Goal: Navigation & Orientation: Find specific page/section

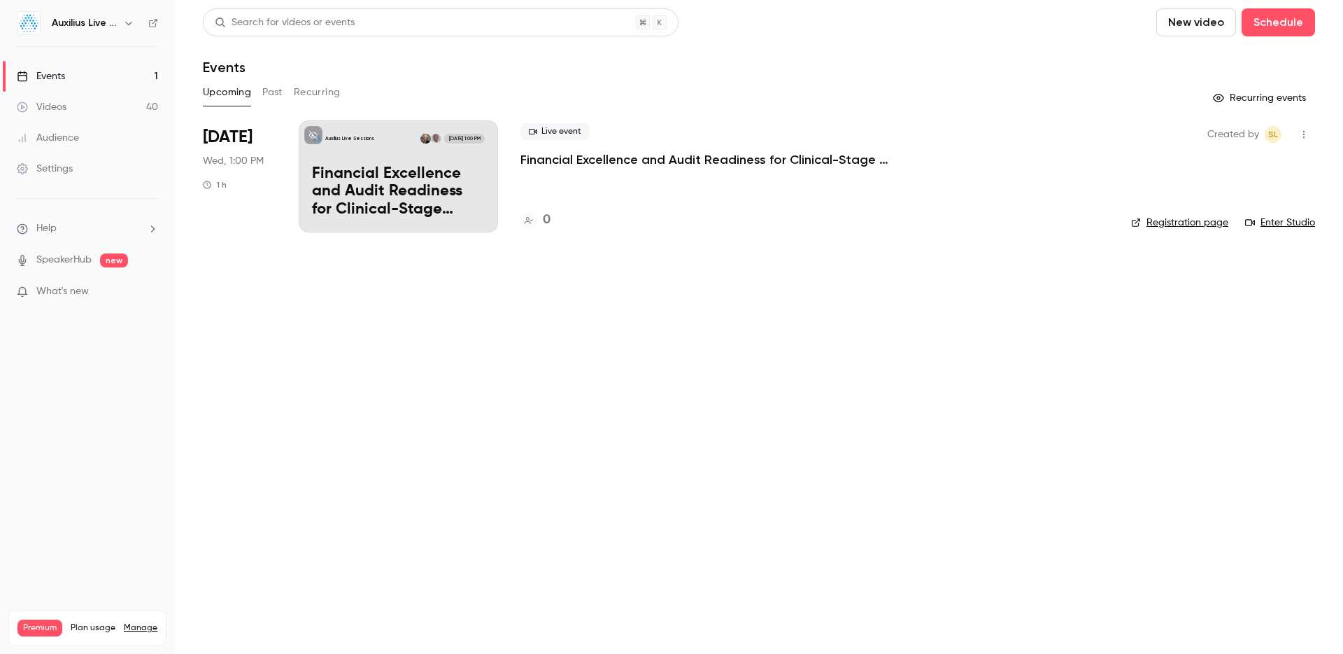
click at [125, 23] on icon "button" at bounding box center [128, 22] width 11 height 11
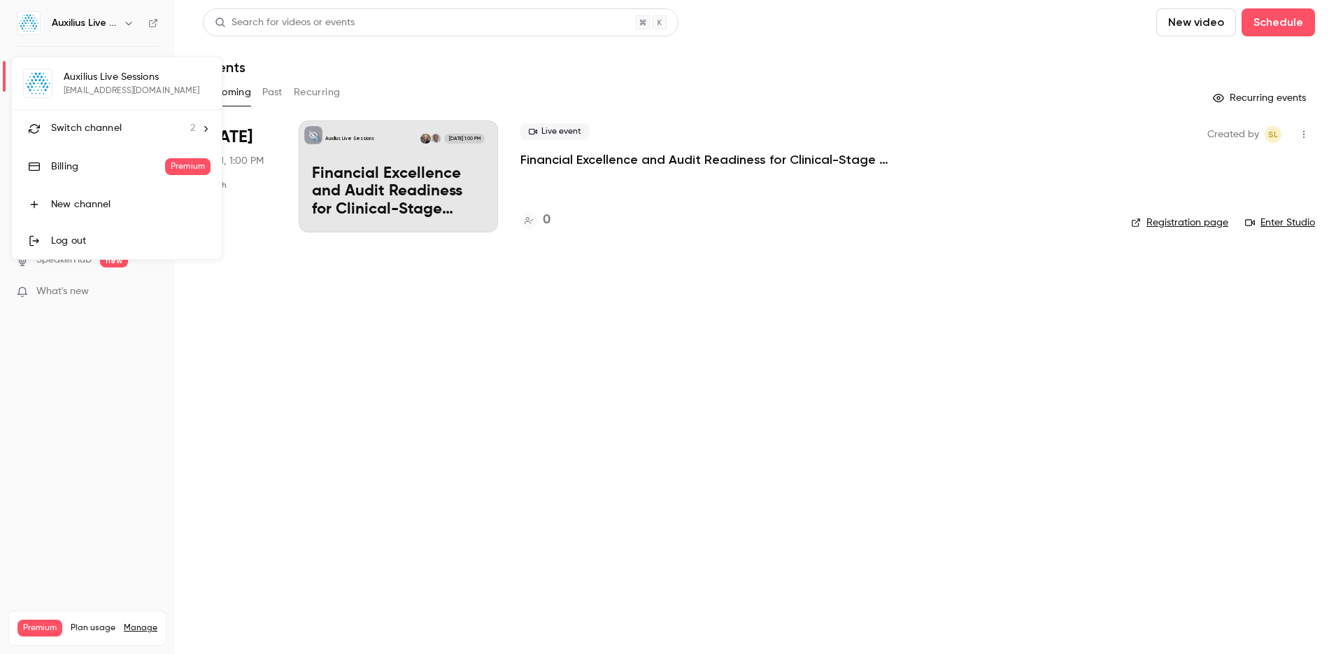
click at [111, 131] on span "Switch channel" at bounding box center [86, 128] width 71 height 15
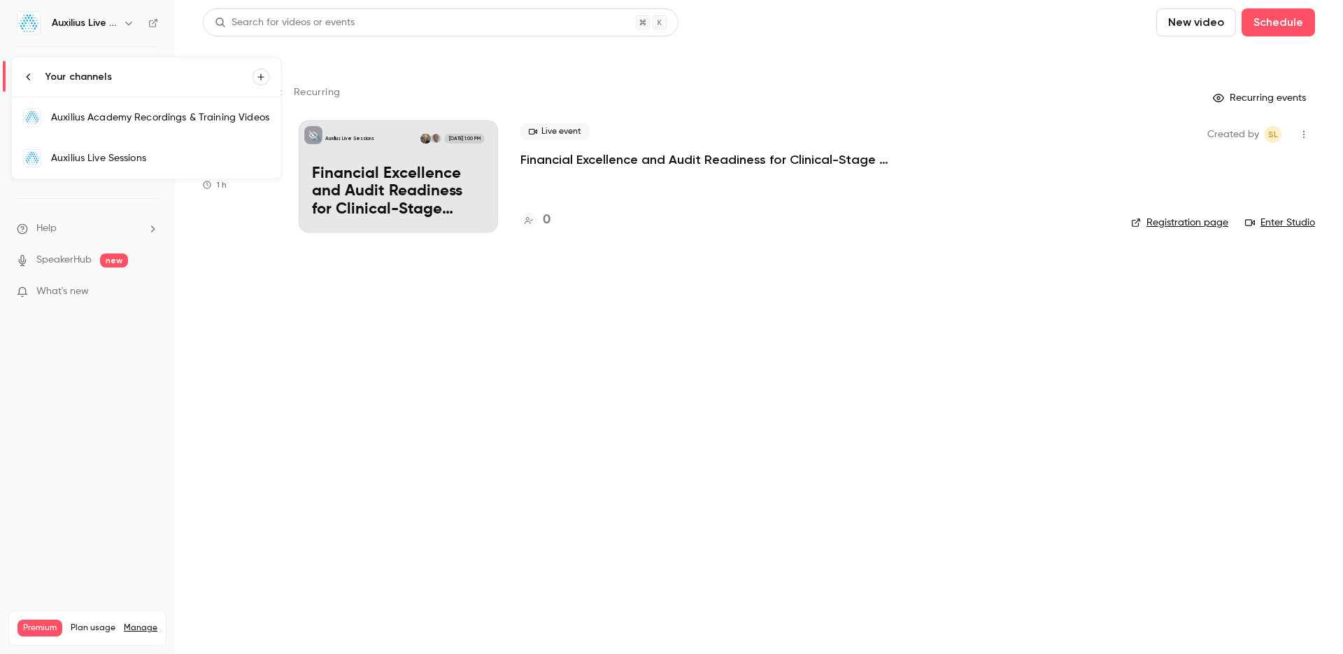
click at [122, 127] on link "Auxilius Academy Recordings & Training Videos" at bounding box center [146, 117] width 269 height 41
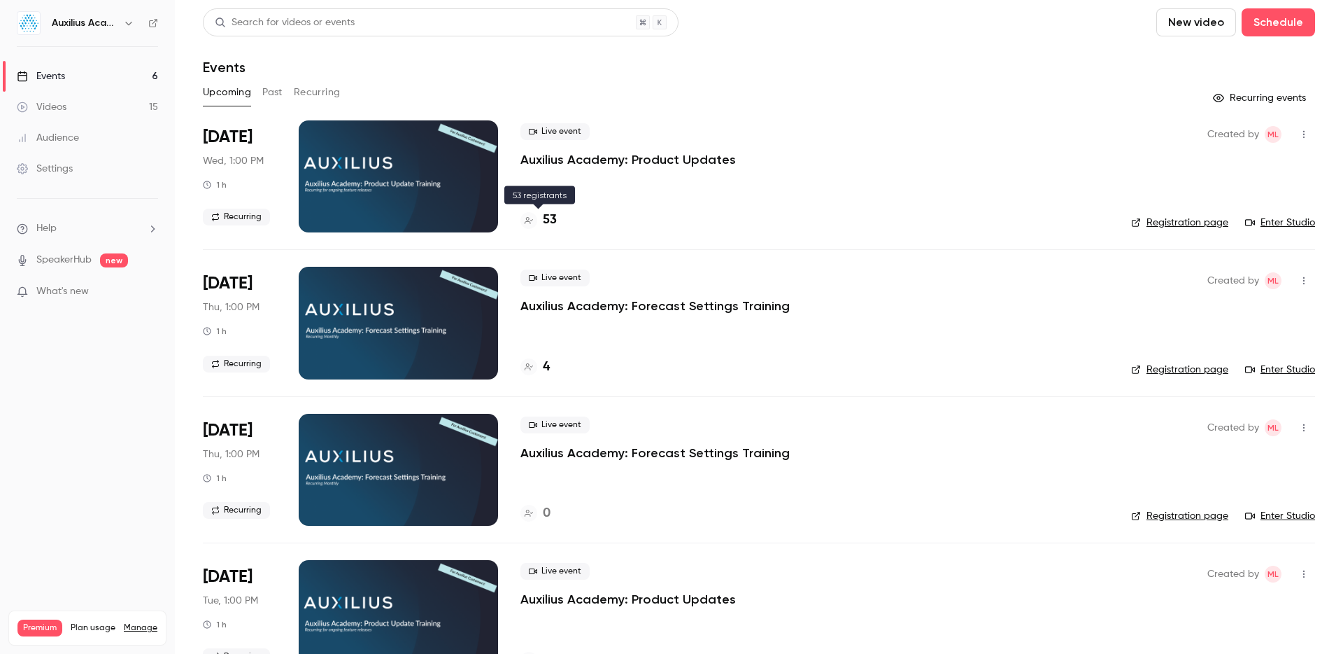
click at [551, 217] on h4 "53" at bounding box center [550, 220] width 14 height 19
